Goal: Task Accomplishment & Management: Manage account settings

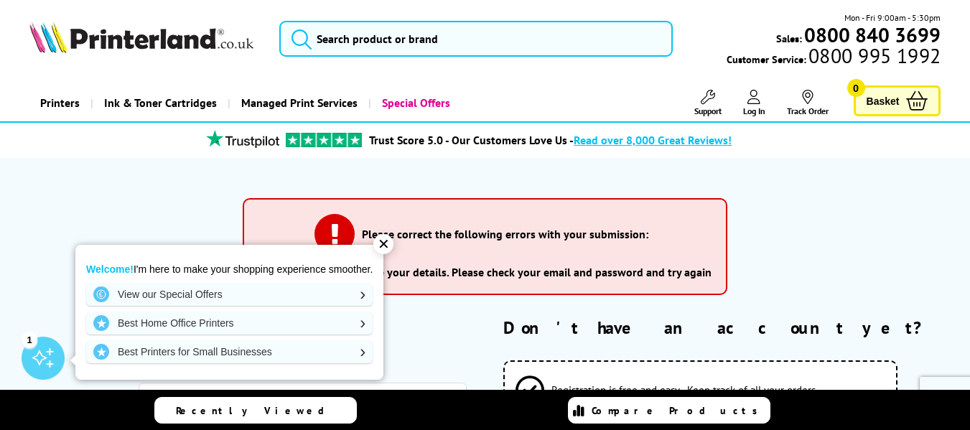
click at [388, 244] on div "✕" at bounding box center [384, 244] width 20 height 20
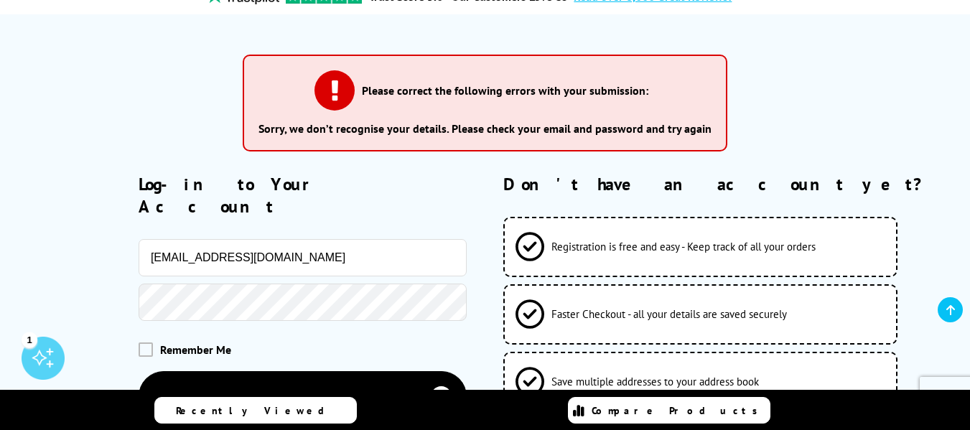
scroll to position [215, 0]
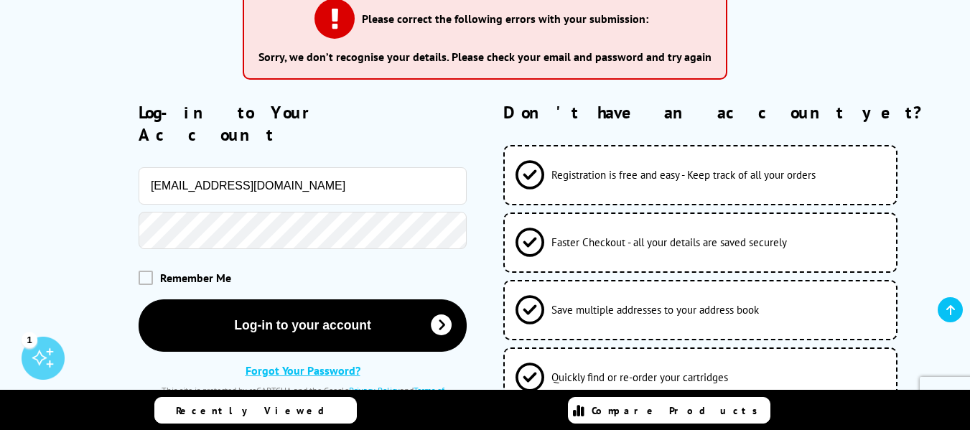
drag, startPoint x: 384, startPoint y: 172, endPoint x: 181, endPoint y: 168, distance: 203.3
click at [71, 174] on div "info@sttheresas.oldham.sch.uk" at bounding box center [248, 185] width 438 height 37
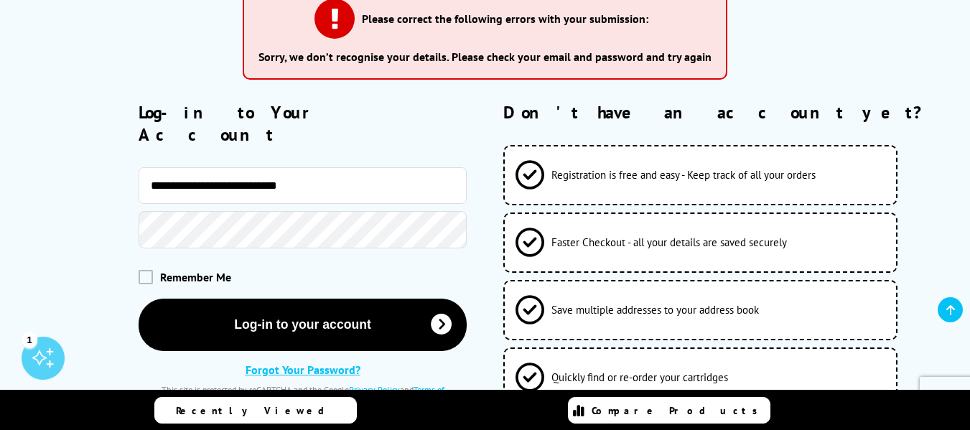
click at [292, 363] on link "Forgot Your Password?" at bounding box center [303, 370] width 115 height 14
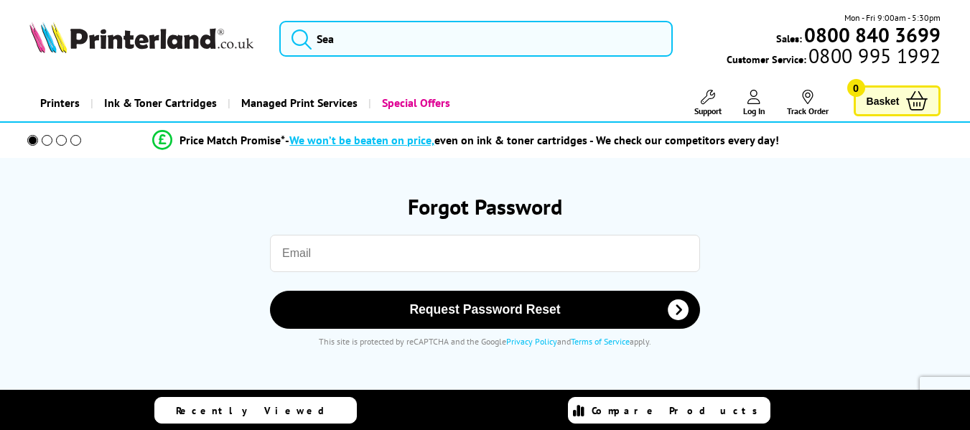
click at [330, 256] on input "email" at bounding box center [485, 253] width 430 height 37
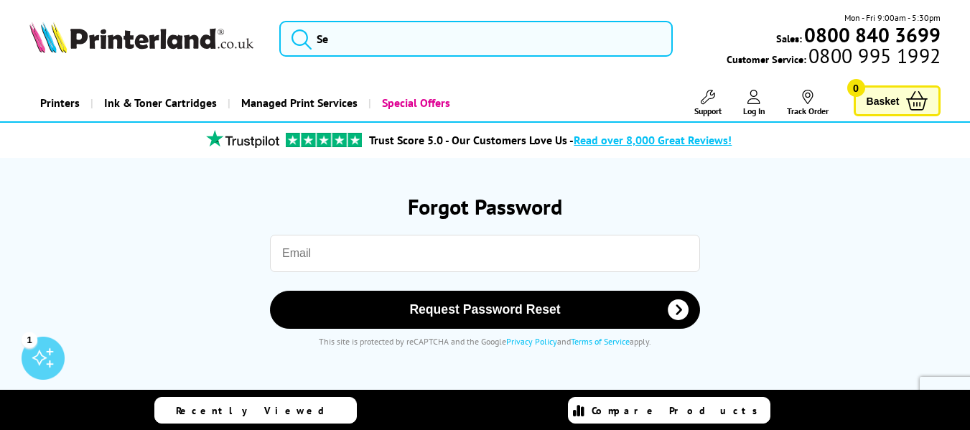
type input "info@sttheresas.oldham.sch.uk"
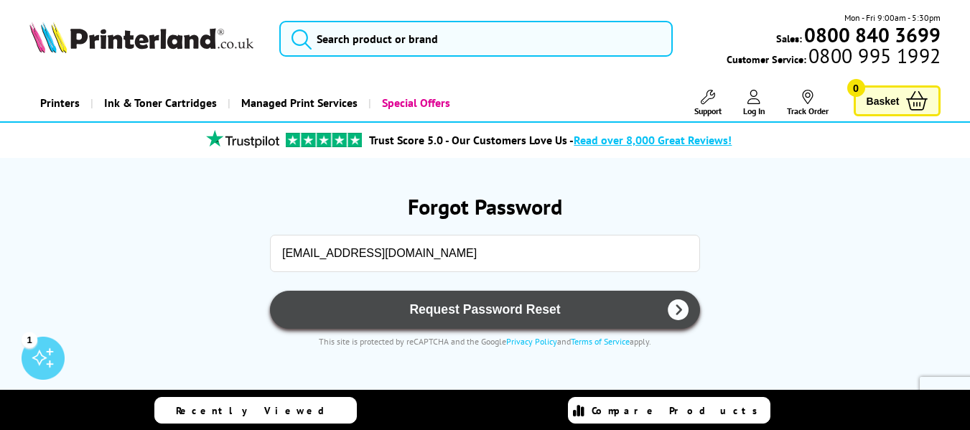
click at [490, 310] on span "Request Password Reset" at bounding box center [485, 309] width 393 height 15
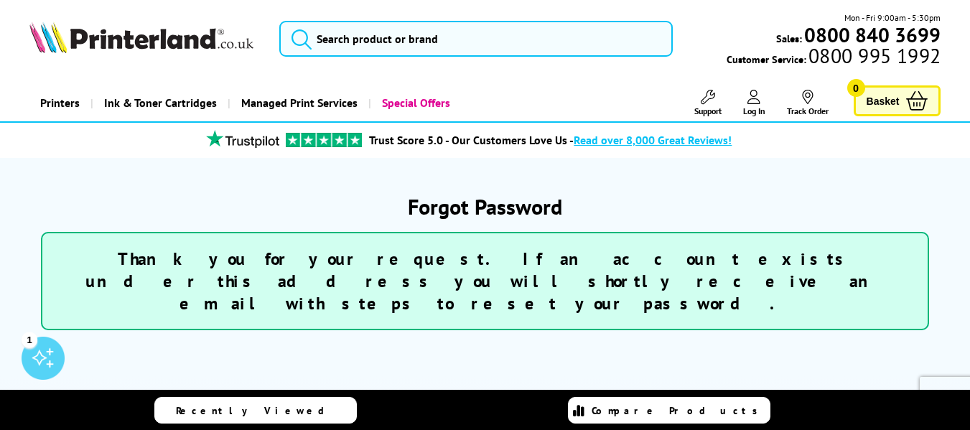
click at [750, 101] on icon at bounding box center [754, 97] width 13 height 14
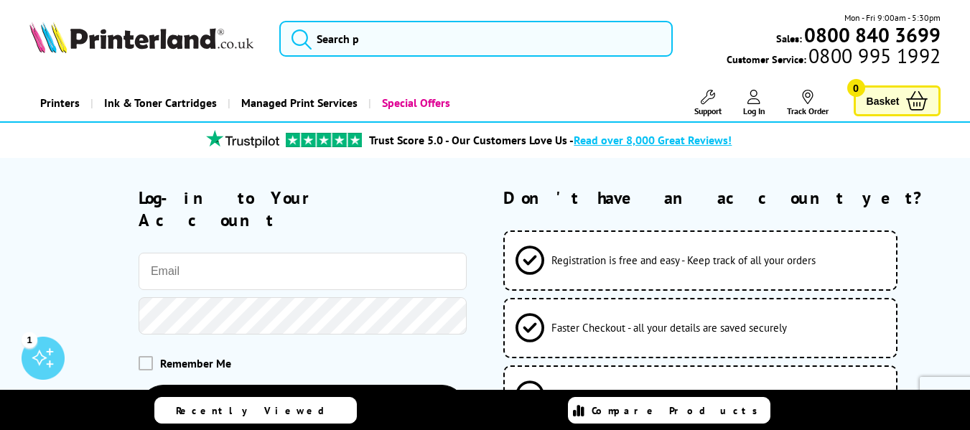
click at [350, 229] on div "Log-in to Your Account Remember Me Log-in to your account Privacy Policy" at bounding box center [248, 339] width 438 height 305
click at [352, 258] on input "email" at bounding box center [303, 271] width 328 height 37
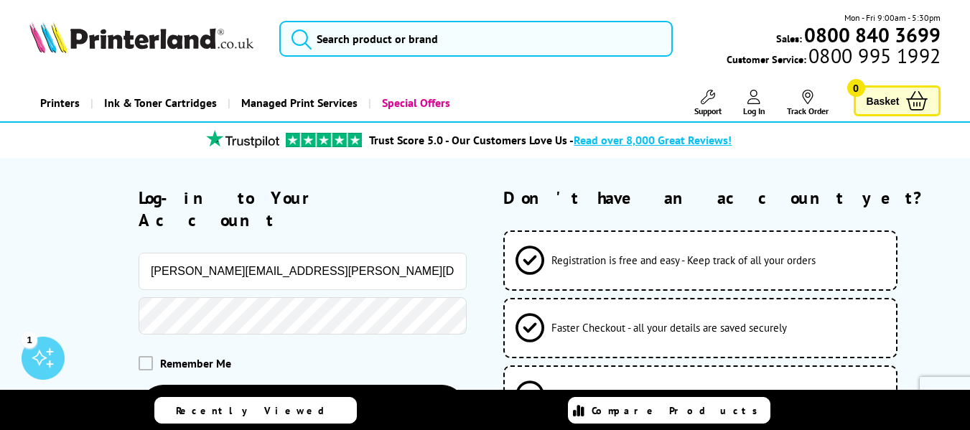
type input "[PERSON_NAME][EMAIL_ADDRESS][PERSON_NAME][DOMAIN_NAME]"
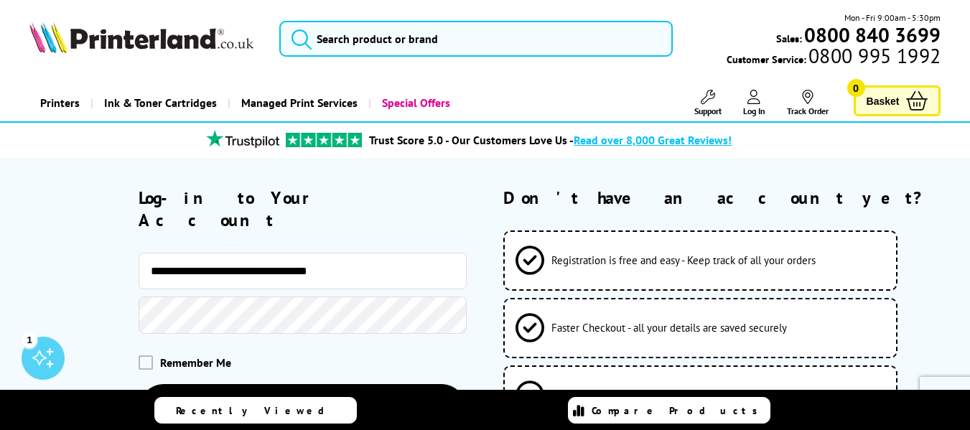
click at [269, 313] on div "**********" at bounding box center [248, 372] width 438 height 238
click at [139, 384] on button "Log-in to your account" at bounding box center [303, 410] width 328 height 52
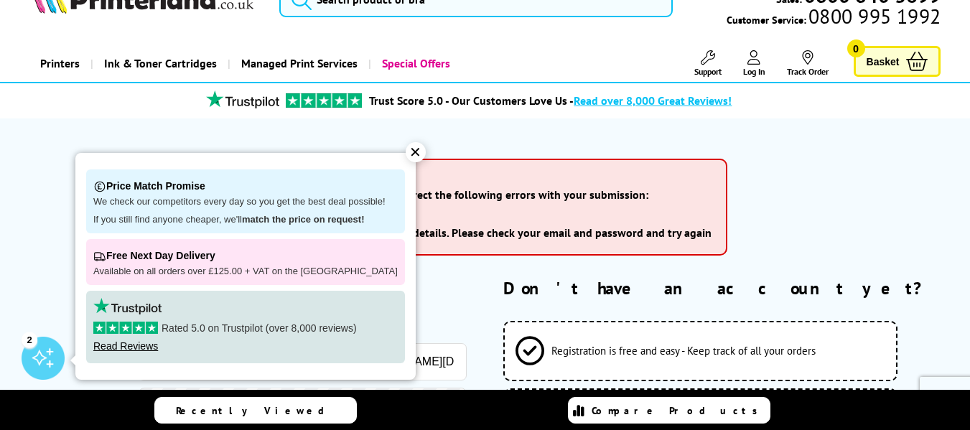
scroll to position [72, 0]
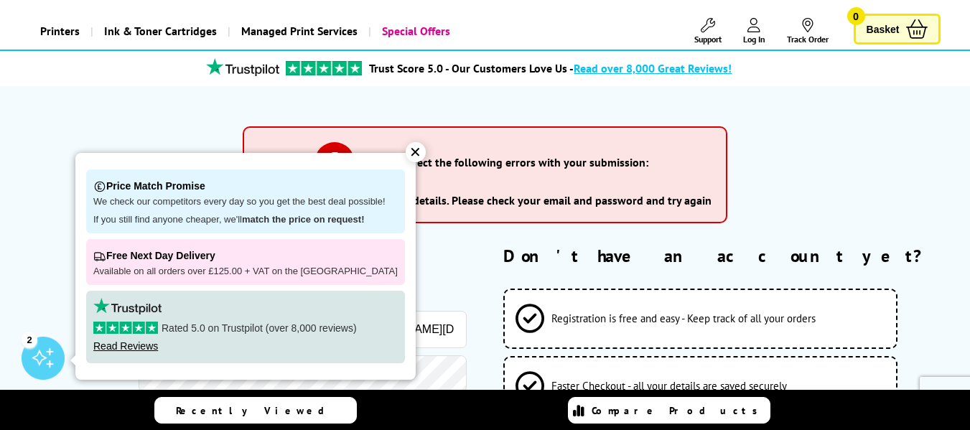
click at [406, 153] on div "✕" at bounding box center [416, 152] width 20 height 20
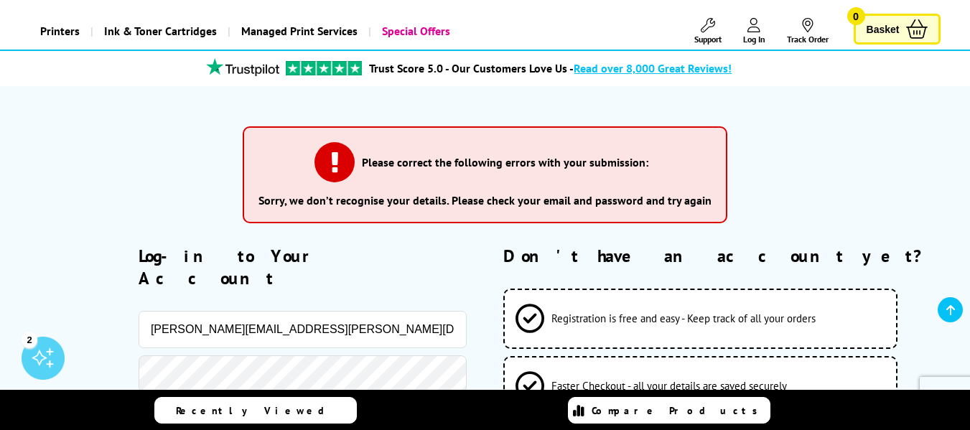
scroll to position [144, 0]
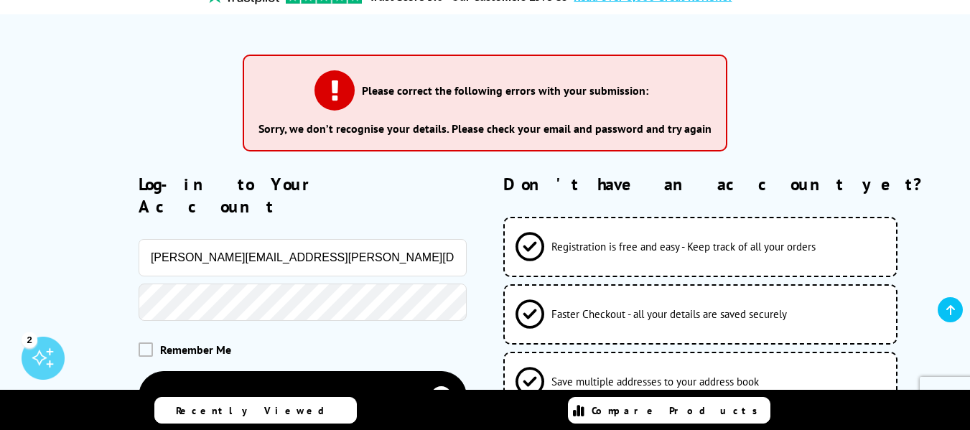
click at [139, 371] on button "Log-in to your account" at bounding box center [303, 397] width 328 height 52
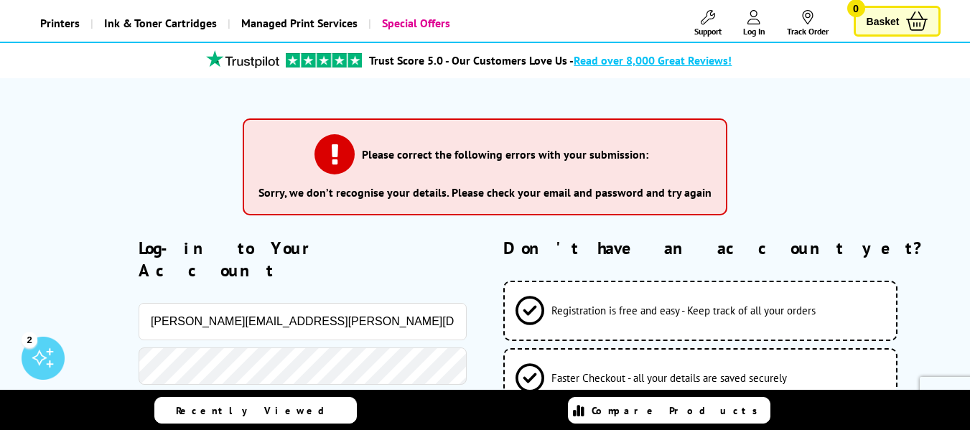
scroll to position [287, 0]
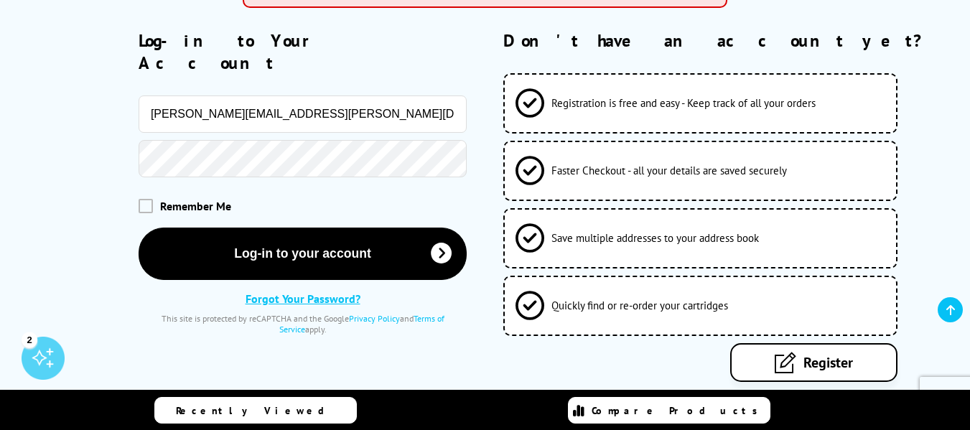
click at [139, 228] on button "Log-in to your account" at bounding box center [303, 254] width 328 height 52
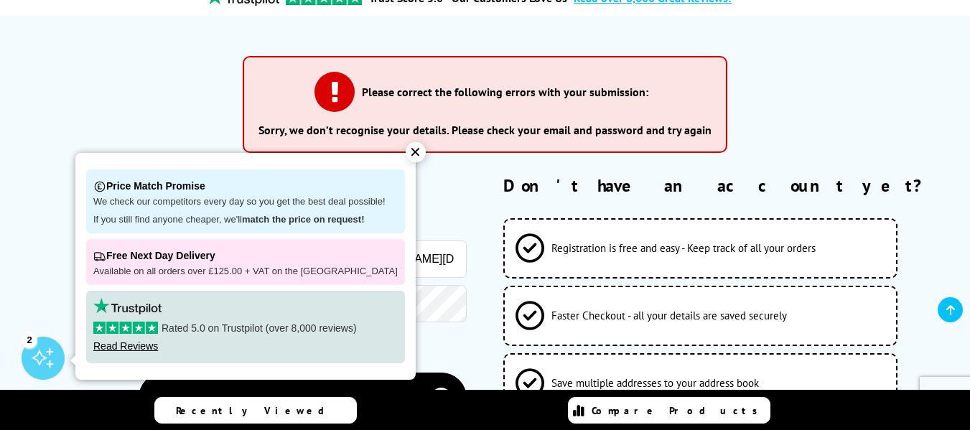
scroll to position [144, 0]
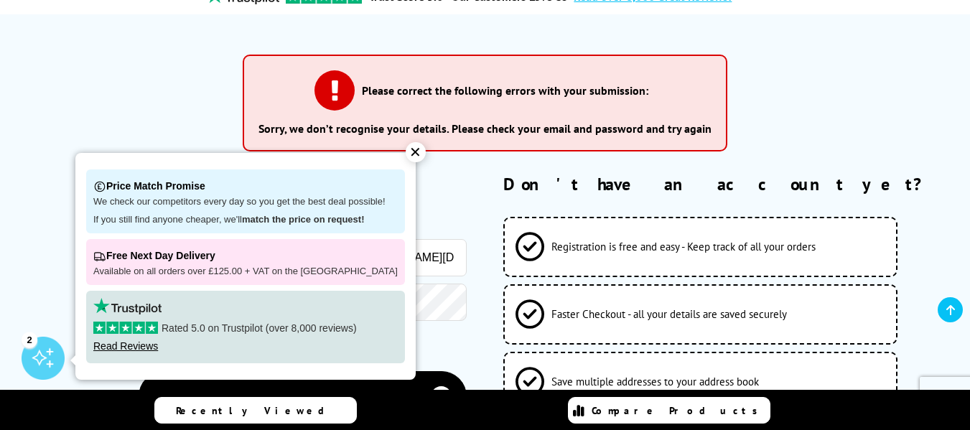
click at [409, 149] on div "✕" at bounding box center [416, 152] width 20 height 20
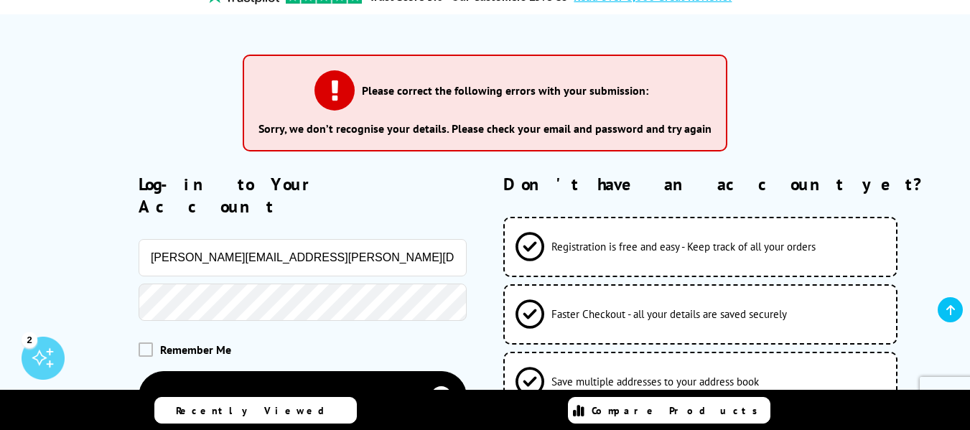
click at [139, 371] on button "Log-in to your account" at bounding box center [303, 397] width 328 height 52
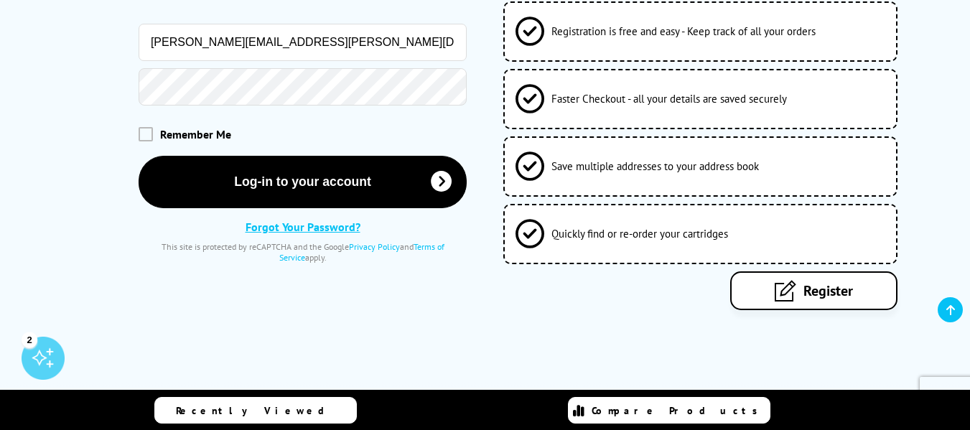
scroll to position [221, 0]
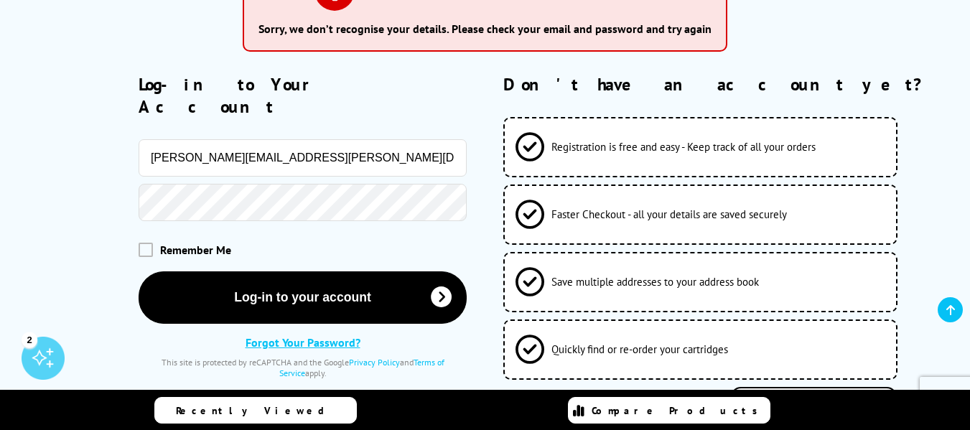
drag, startPoint x: 201, startPoint y: 21, endPoint x: 13, endPoint y: -6, distance: 190.1
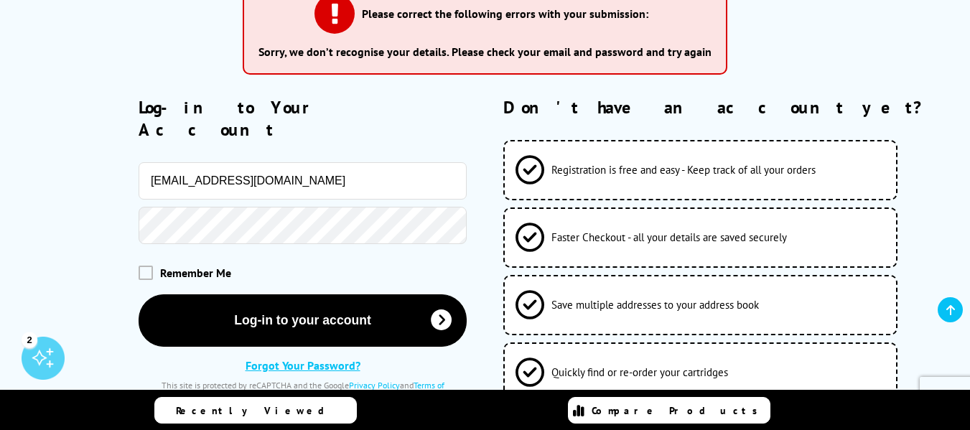
type input "[EMAIL_ADDRESS][DOMAIN_NAME]"
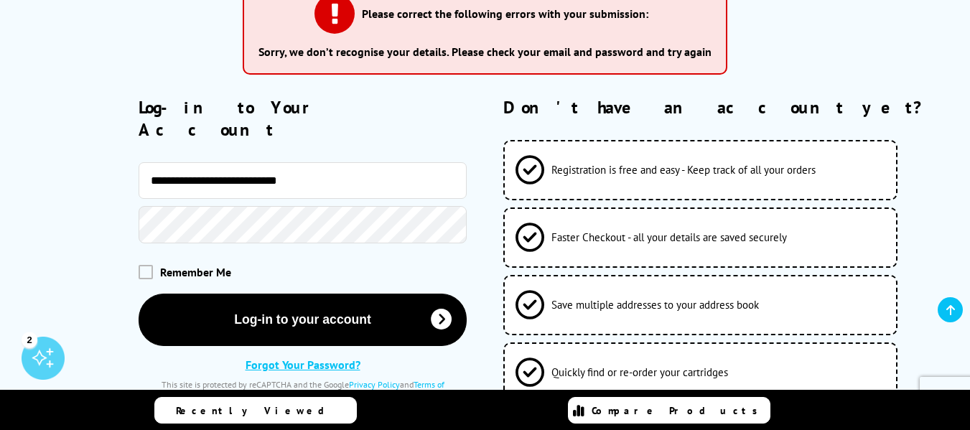
click at [139, 294] on button "Log-in to your account" at bounding box center [303, 320] width 328 height 52
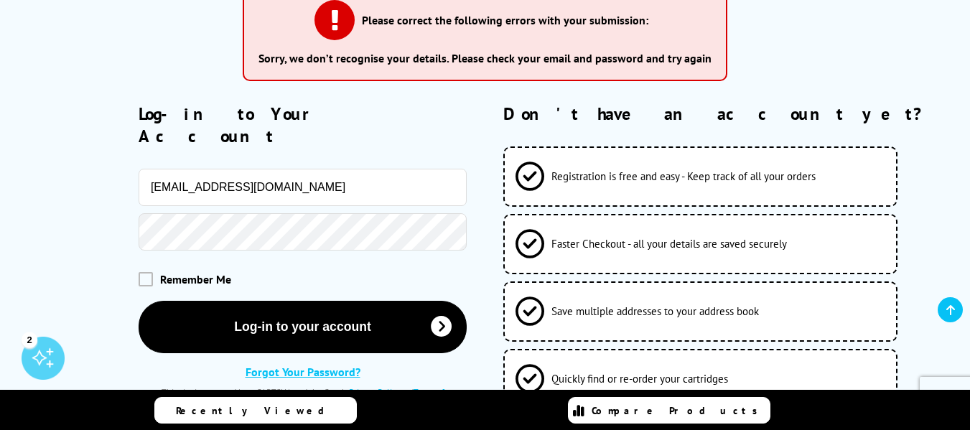
scroll to position [215, 0]
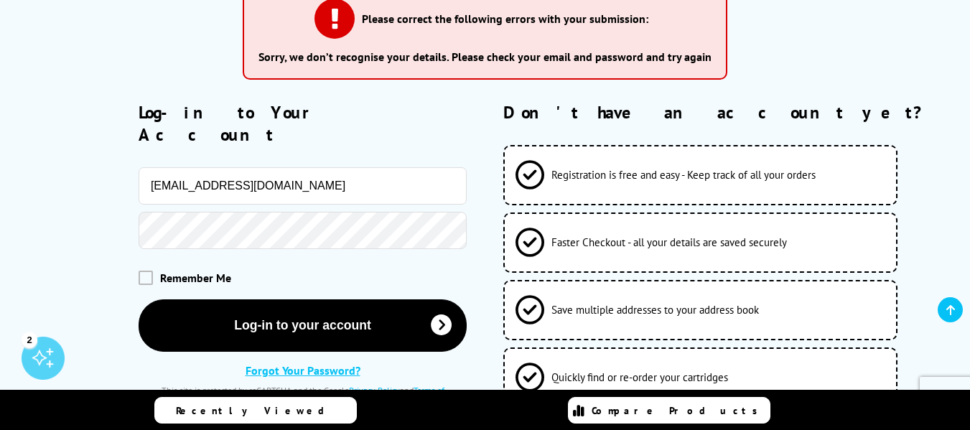
click at [139, 300] on button "Log-in to your account" at bounding box center [303, 326] width 328 height 52
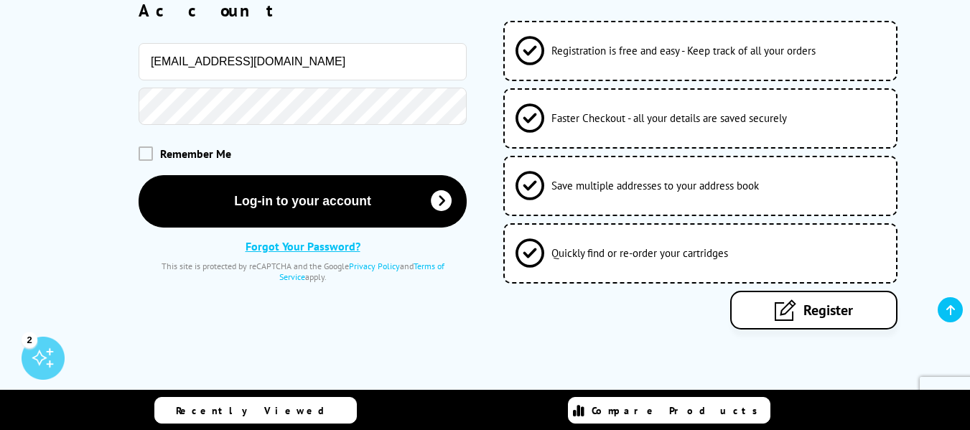
scroll to position [359, 0]
